Goal: Find specific page/section: Find specific page/section

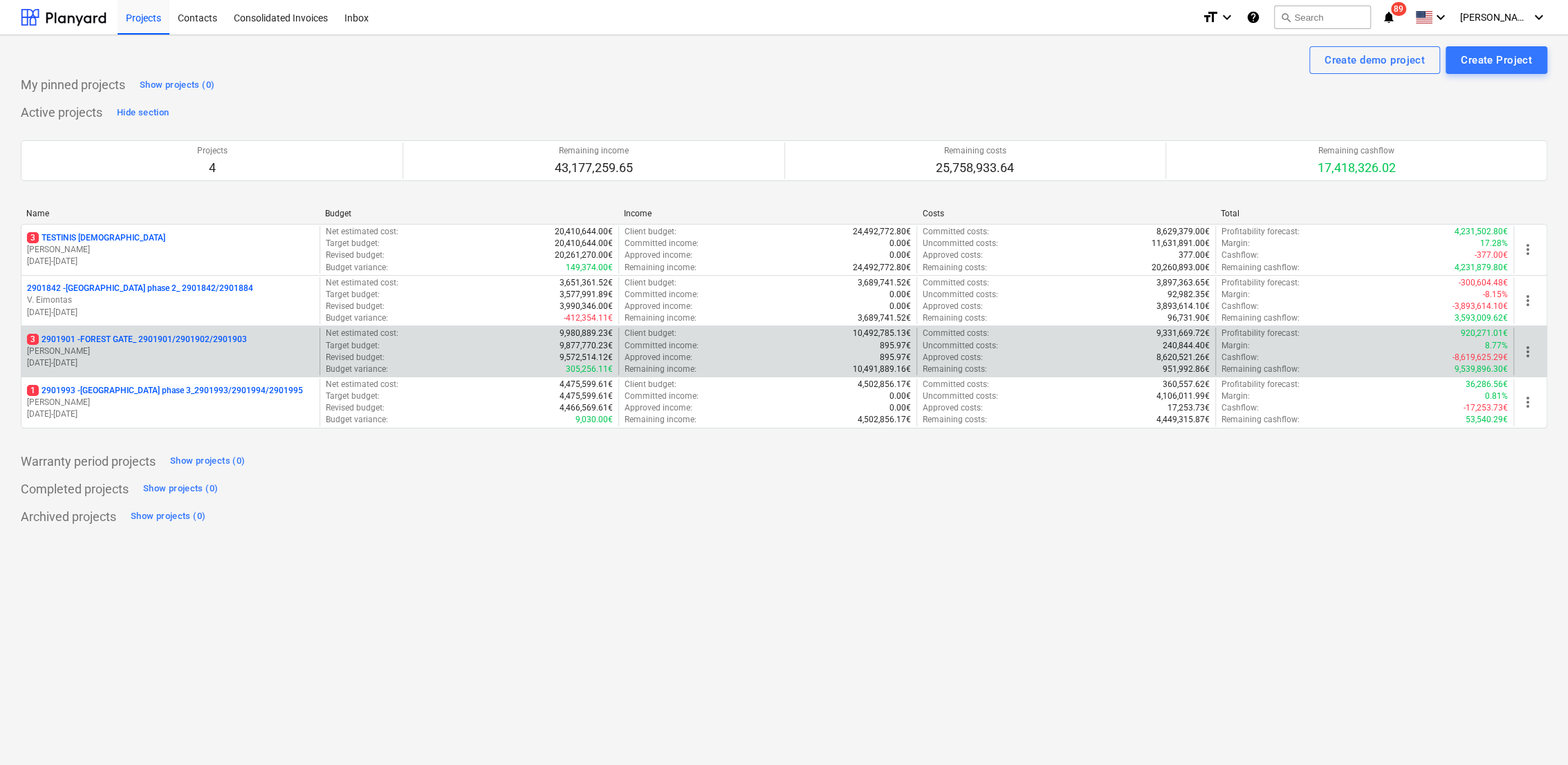
click at [193, 358] on p "[DATE] - [DATE]" at bounding box center [171, 363] width 287 height 11
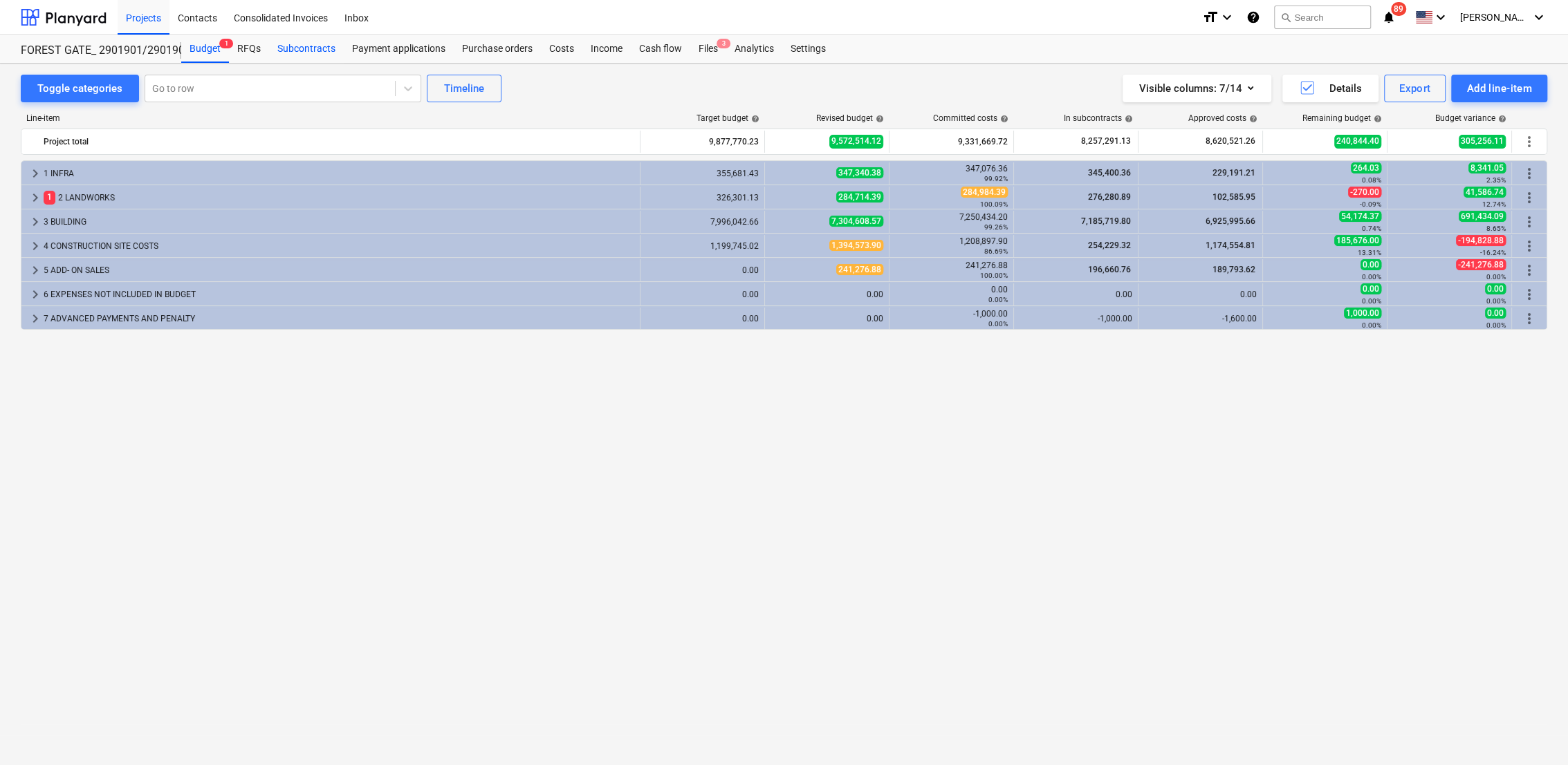
click at [316, 48] on div "Subcontracts" at bounding box center [306, 48] width 75 height 27
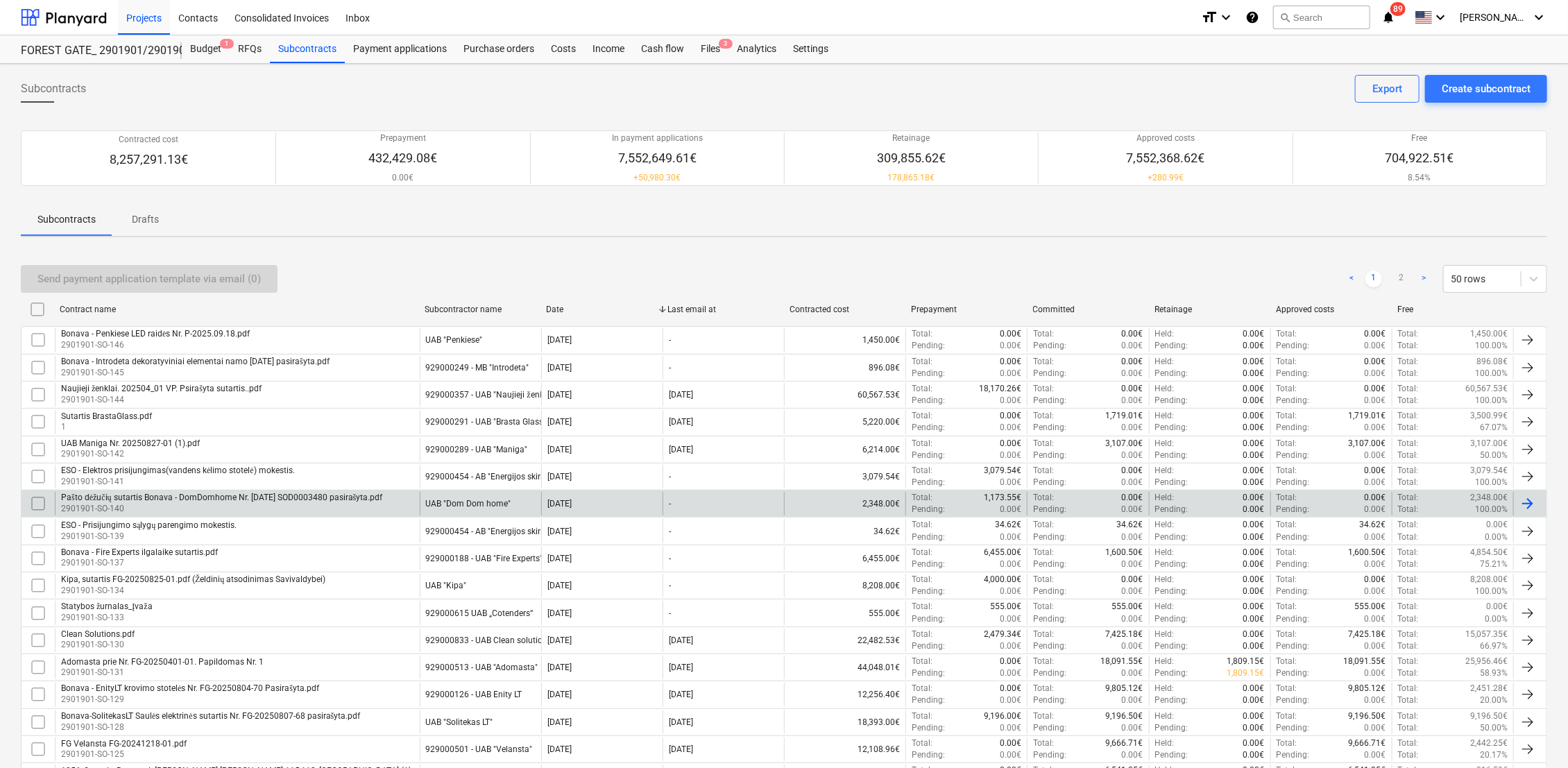
scroll to position [472, 0]
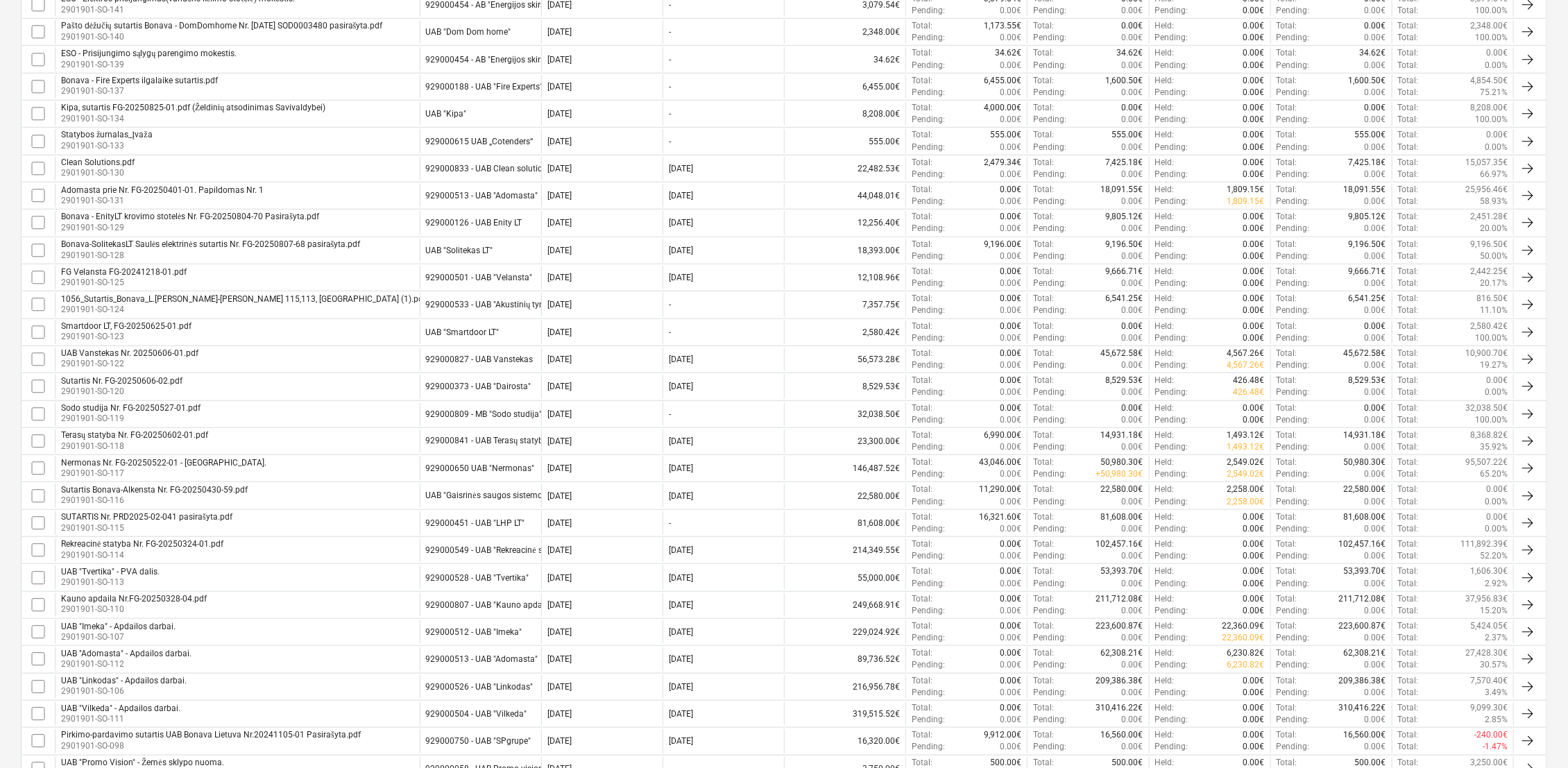
click at [149, 380] on div "Sutartis Nr. FG-20250606-02.pdf" at bounding box center [121, 380] width 121 height 10
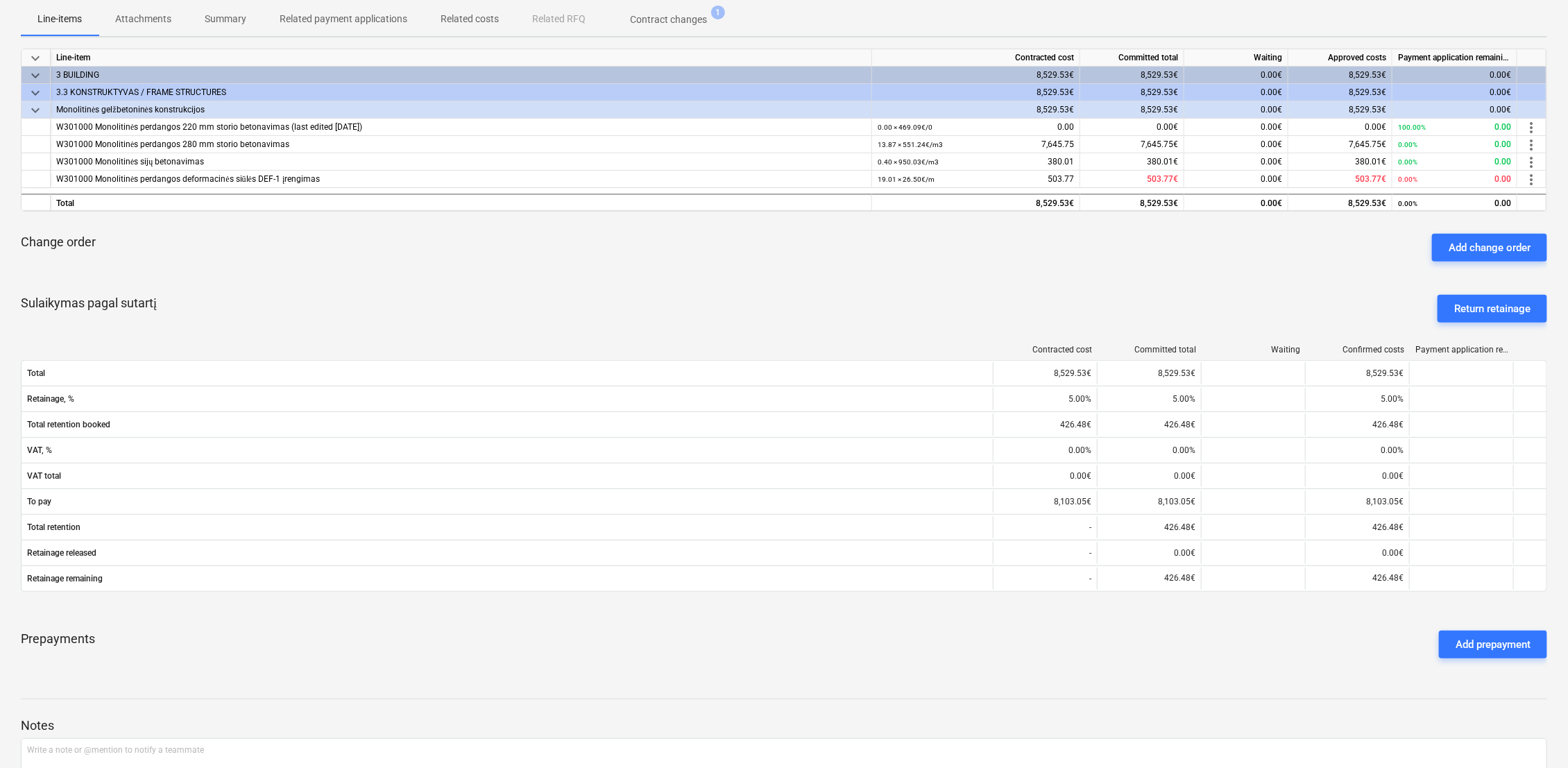
scroll to position [188, 0]
